Goal: Task Accomplishment & Management: Manage account settings

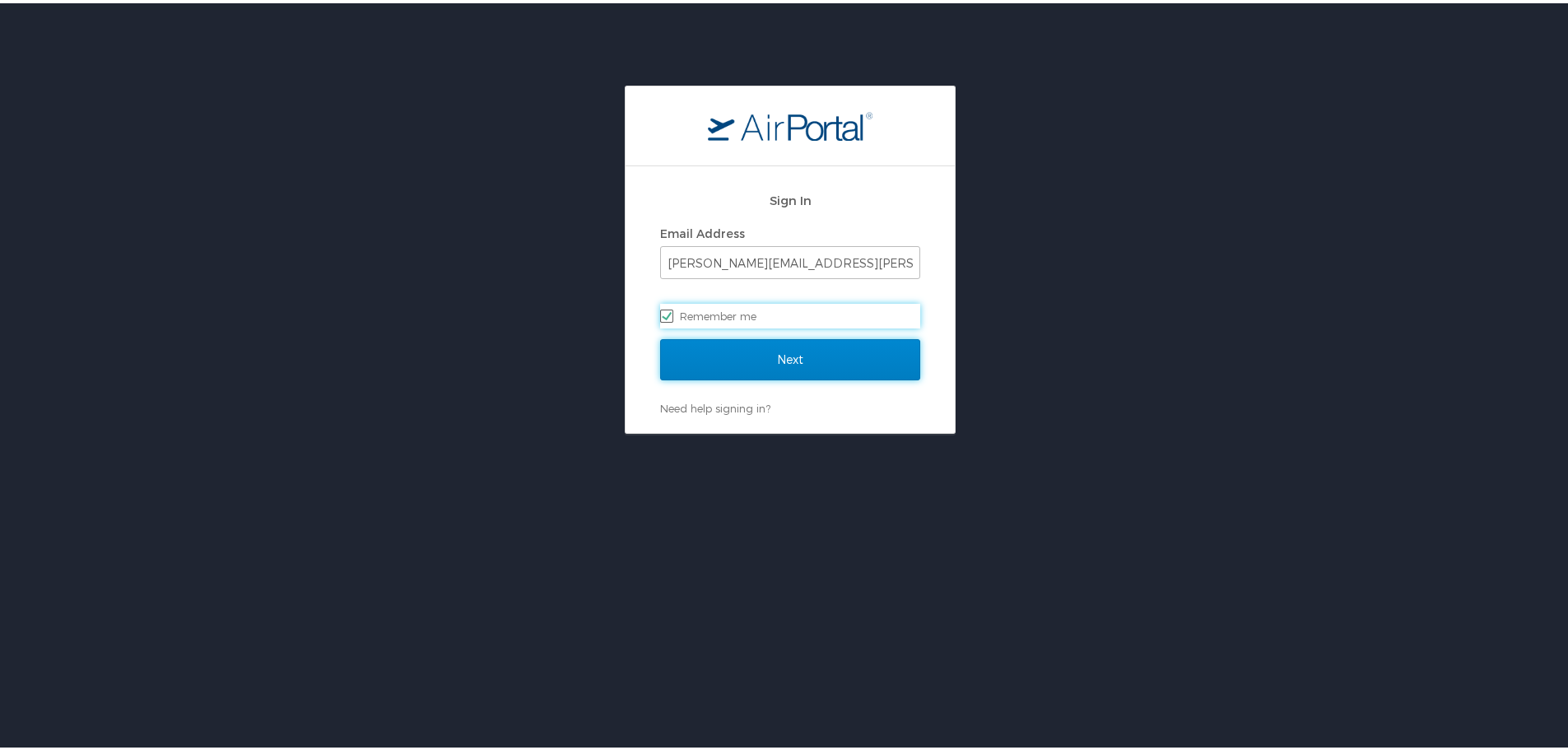
click at [747, 358] on input "Next" at bounding box center [791, 356] width 260 height 41
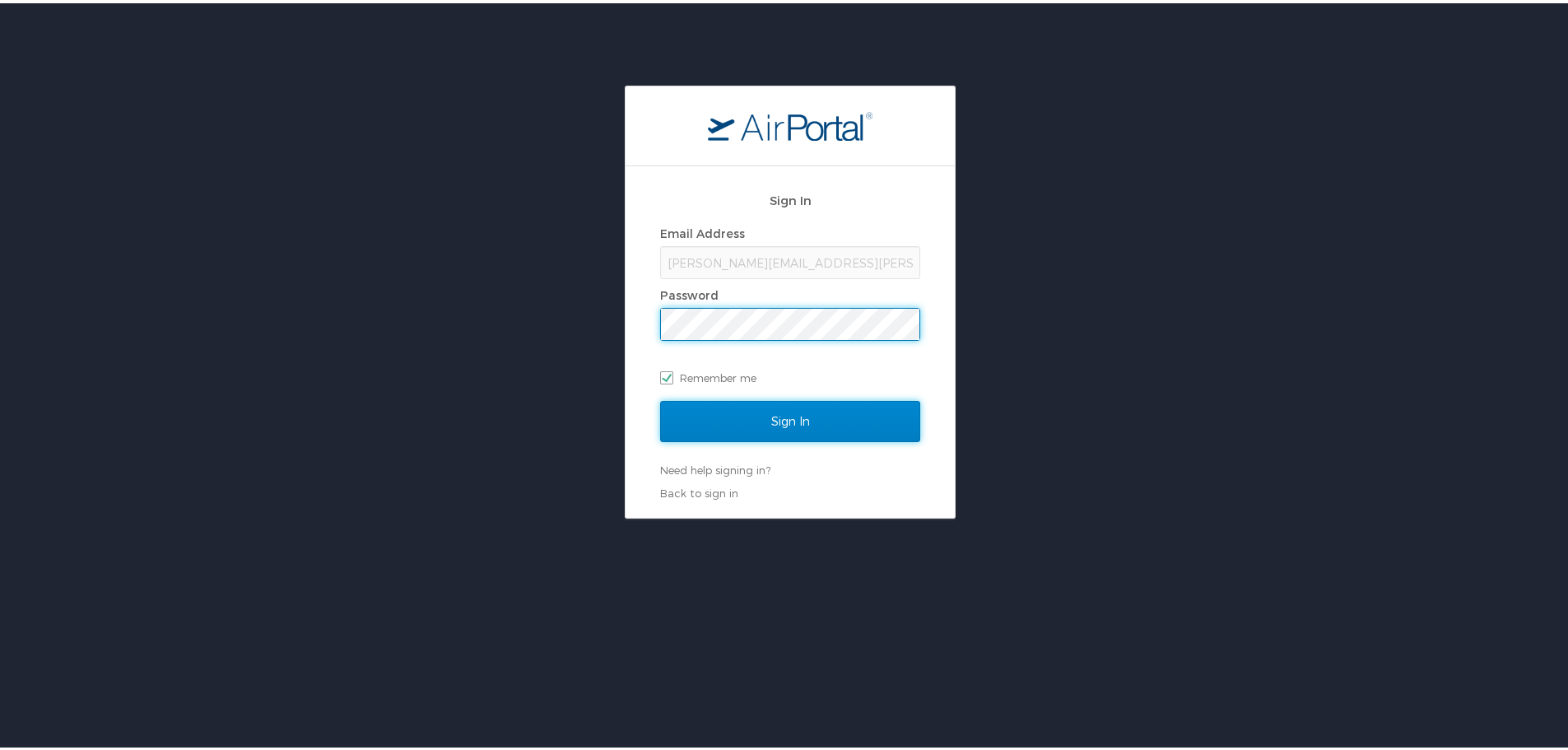
click at [772, 422] on input "Sign In" at bounding box center [791, 418] width 260 height 41
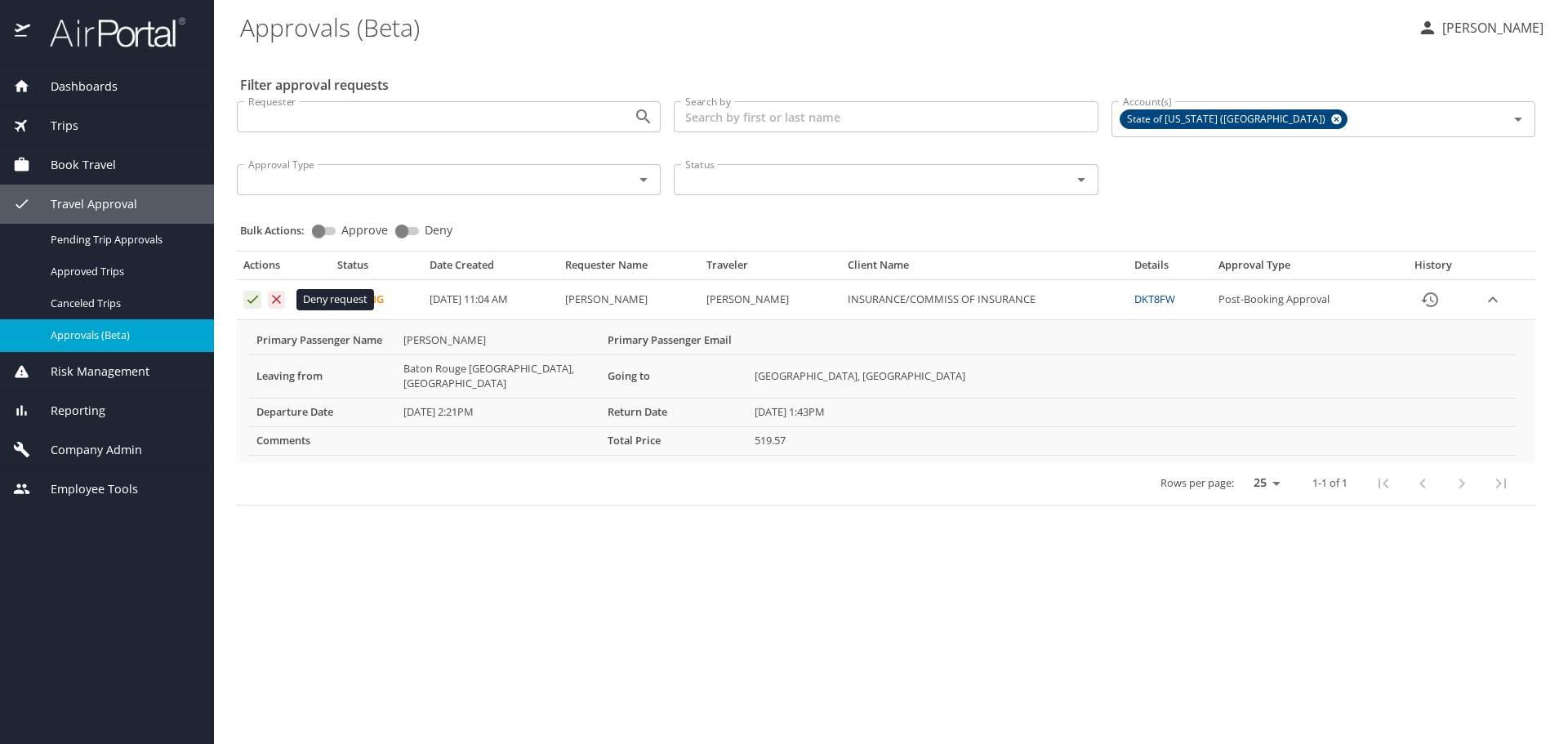
click at [279, 297] on icon "Approval table" at bounding box center [278, 299] width 9 height 9
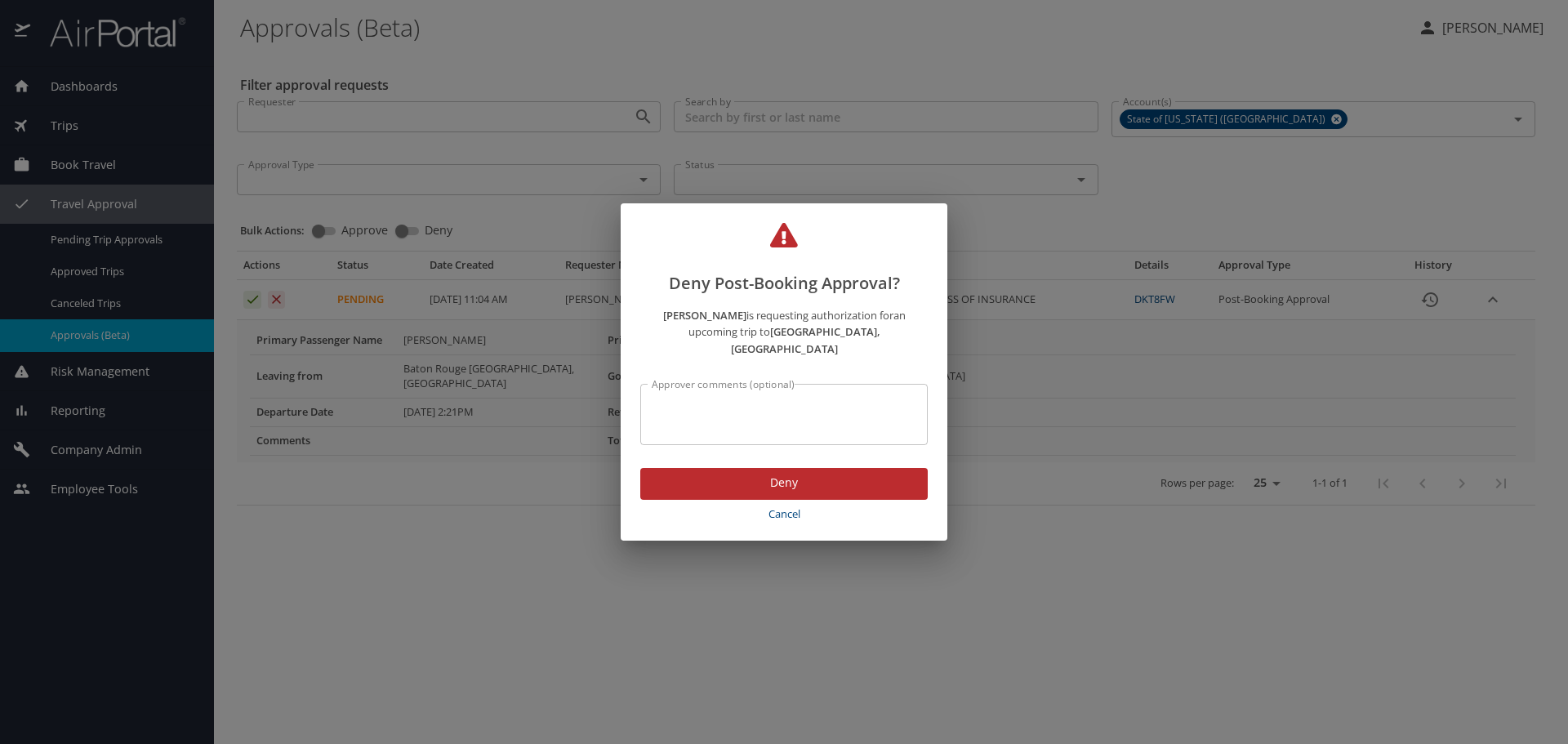
click at [765, 474] on span "Deny" at bounding box center [784, 483] width 261 height 20
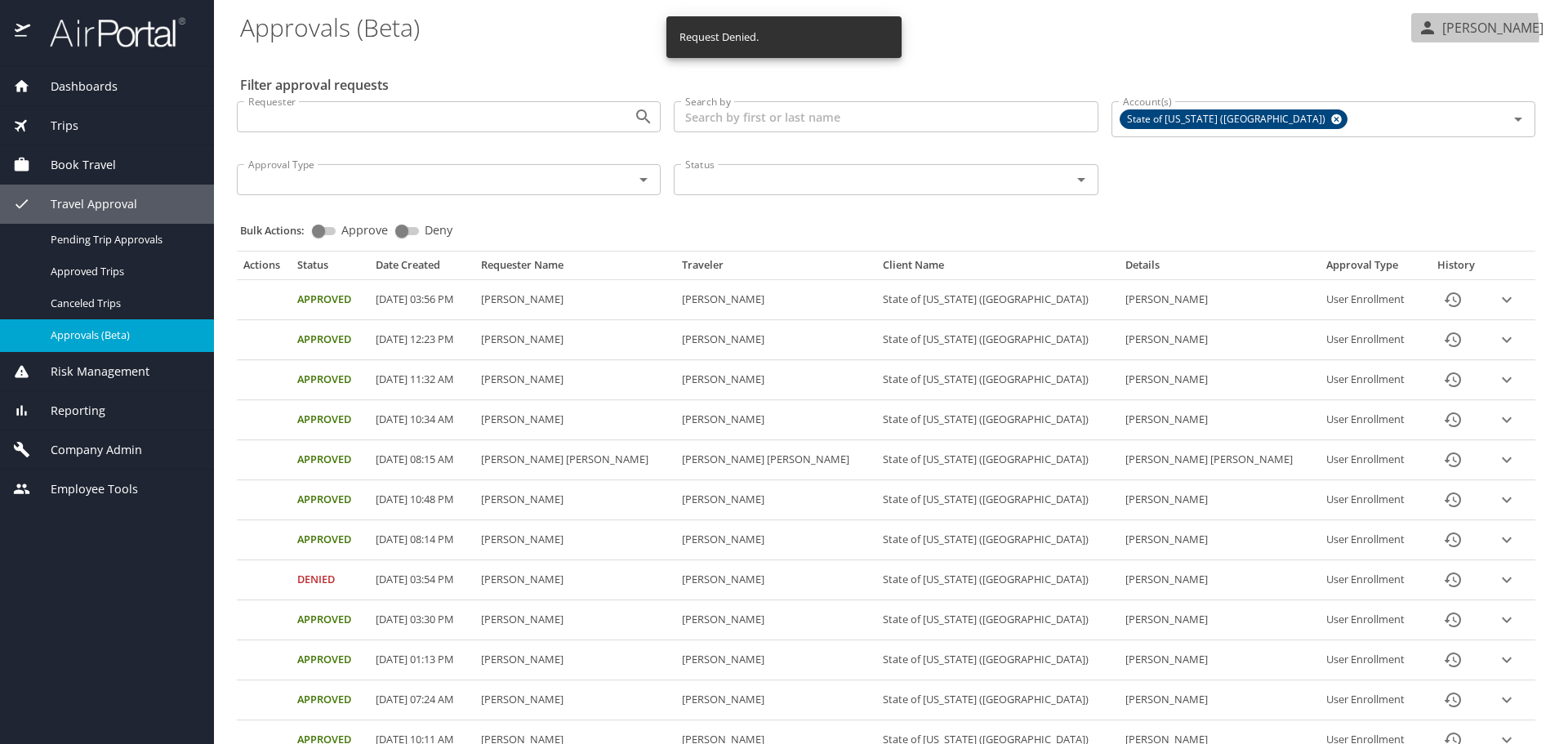
click at [1442, 32] on p "Jessica Naquin" at bounding box center [1490, 27] width 106 height 19
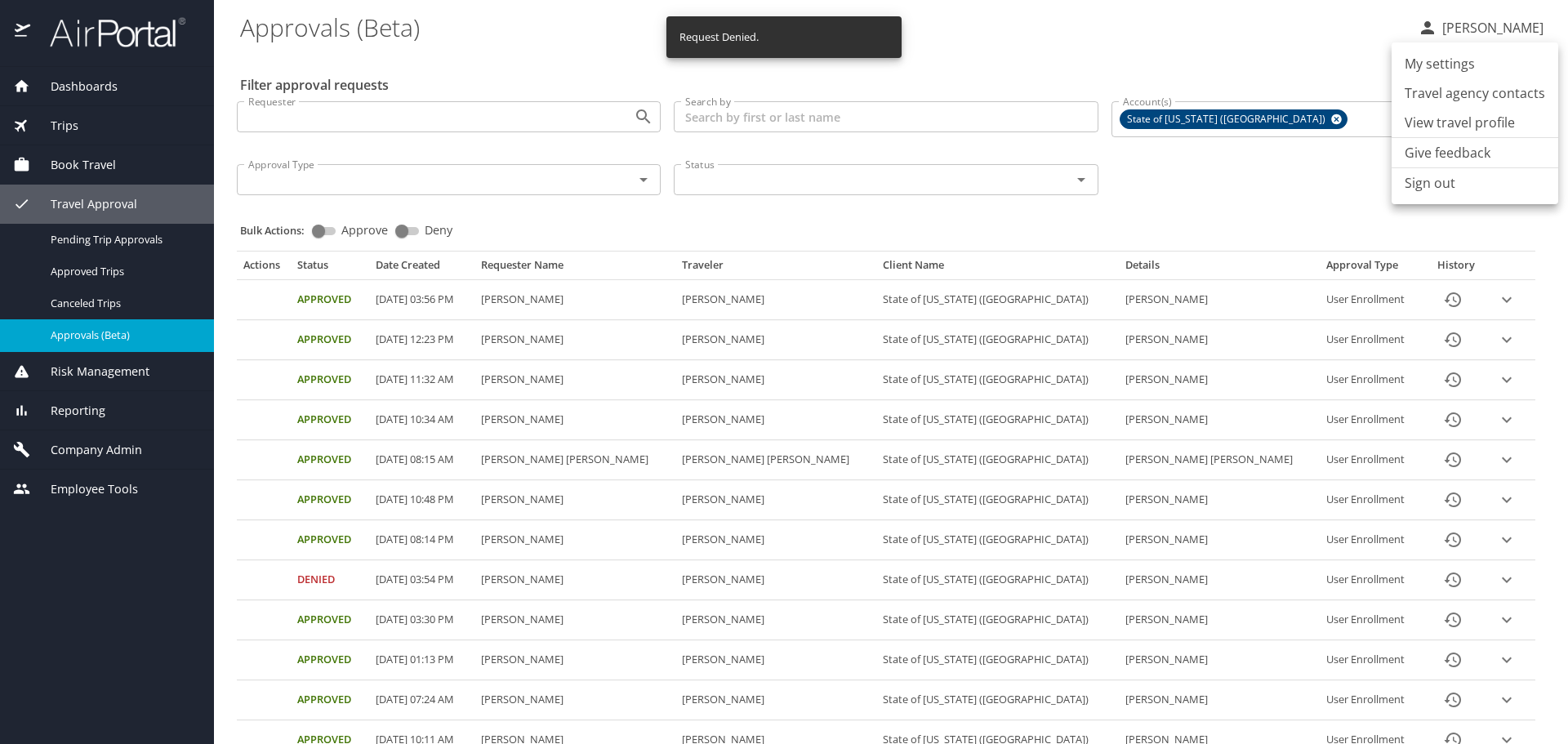
click at [1439, 188] on li "Sign out" at bounding box center [1475, 183] width 167 height 30
